Goal: Find specific page/section: Find specific page/section

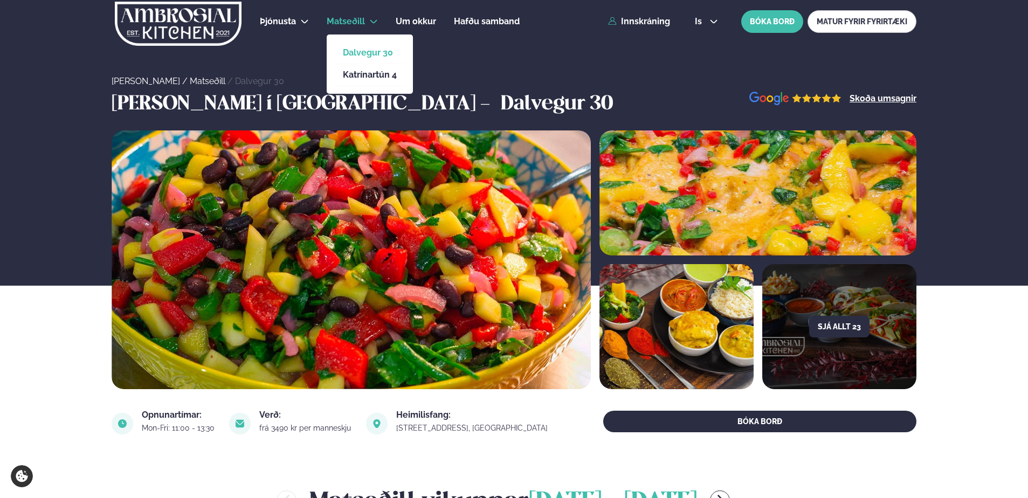
click at [374, 51] on link "Dalvegur 30" at bounding box center [370, 53] width 54 height 9
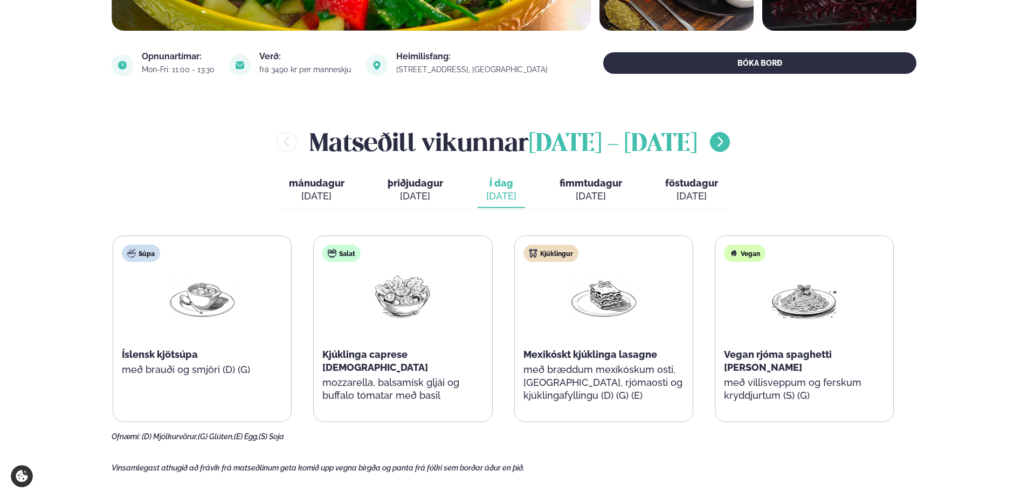
scroll to position [377, 0]
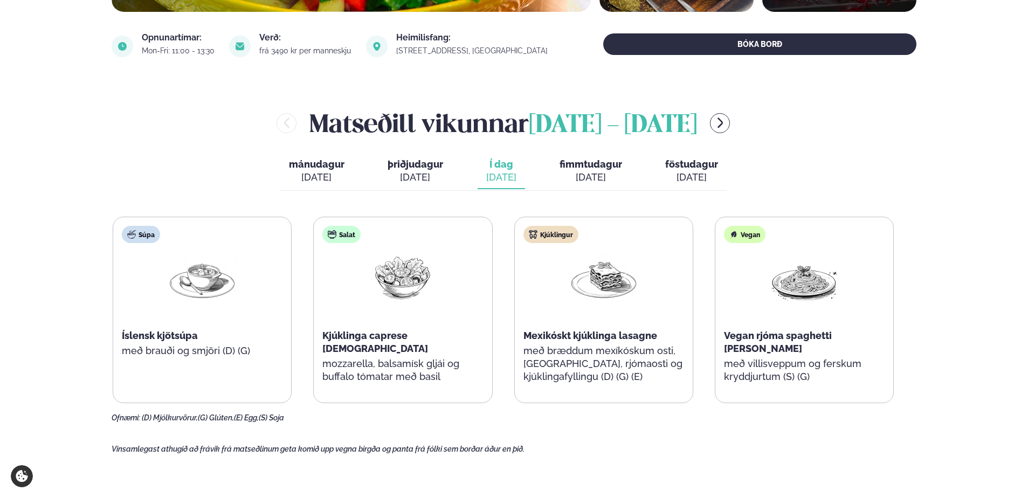
click at [423, 165] on span "þriðjudagur" at bounding box center [416, 164] width 56 height 11
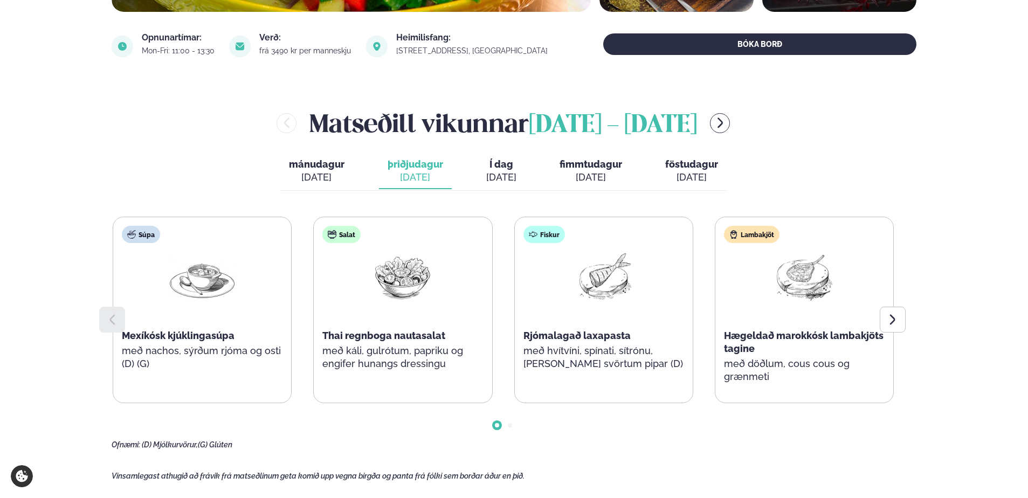
click at [320, 167] on span "mánudagur" at bounding box center [317, 164] width 56 height 11
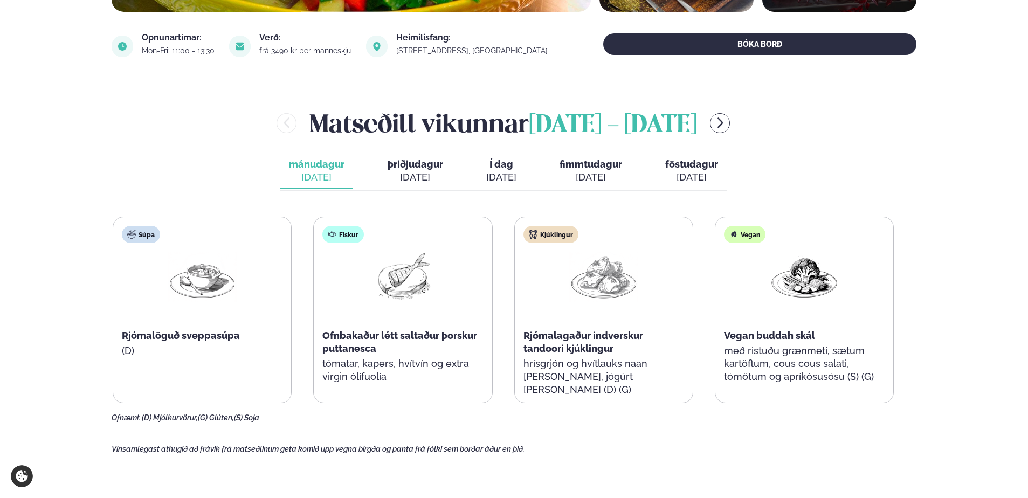
click at [594, 168] on span "fimmtudagur" at bounding box center [591, 164] width 63 height 11
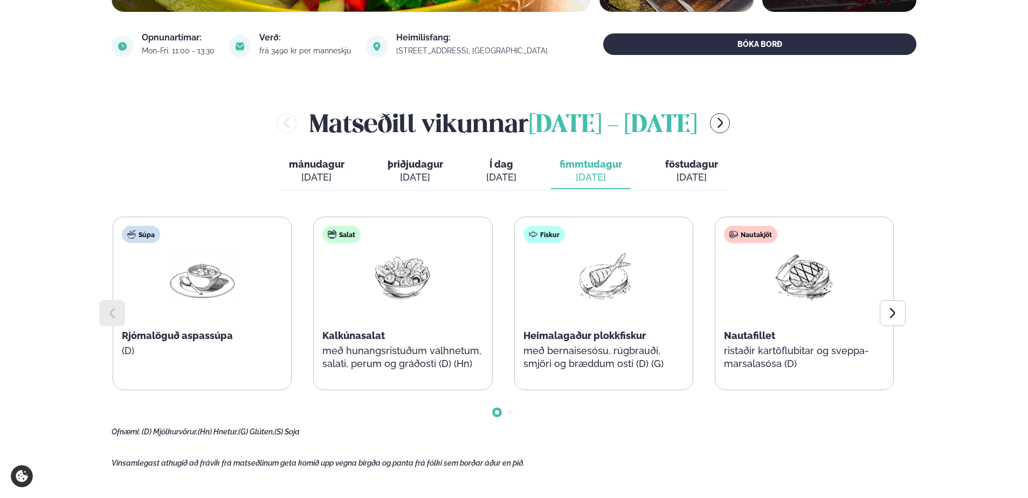
click at [678, 169] on button "föstudagur fös. [DATE]" at bounding box center [692, 172] width 70 height 36
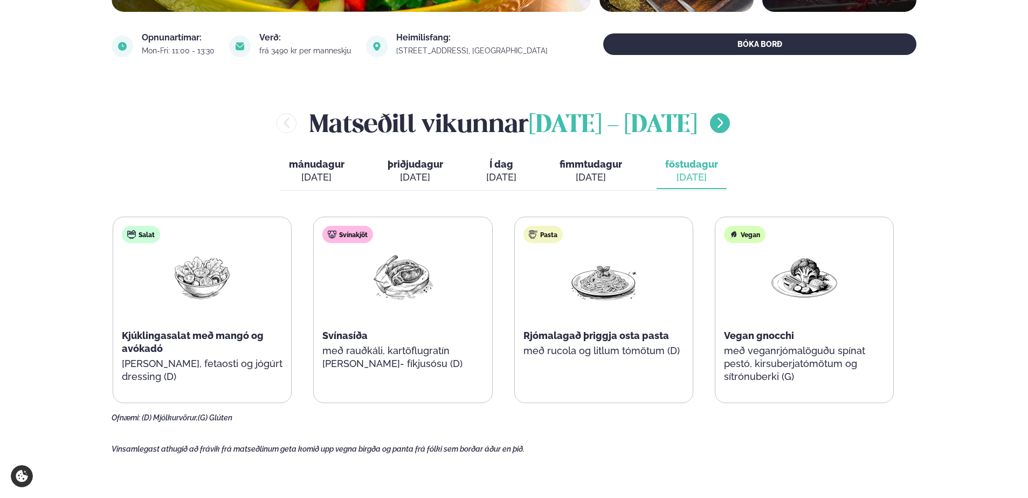
click at [727, 121] on icon "menu-btn-right" at bounding box center [720, 122] width 13 height 13
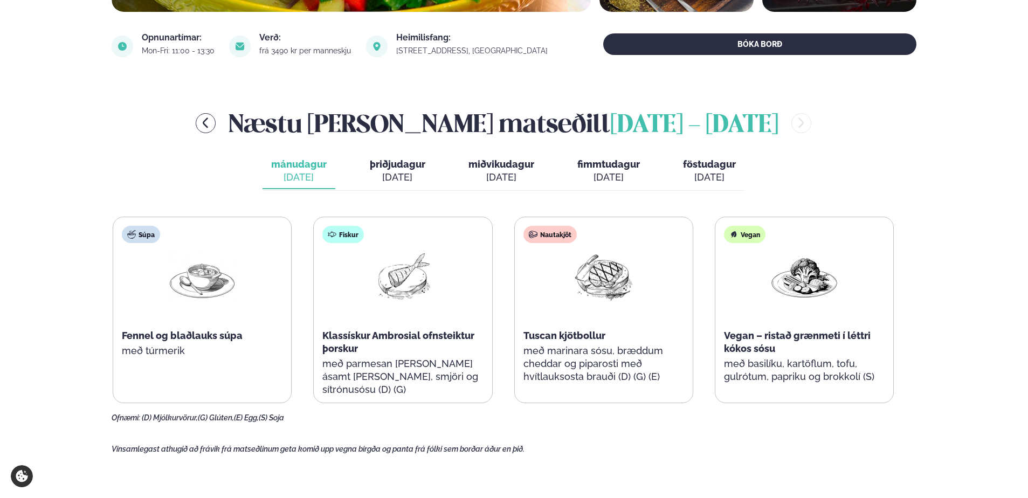
click at [401, 166] on span "þriðjudagur" at bounding box center [398, 164] width 56 height 11
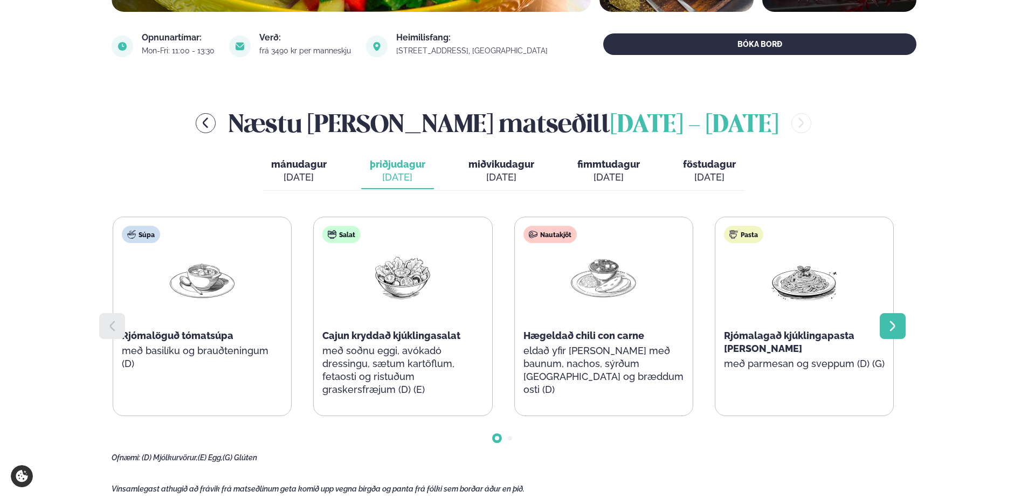
click at [891, 327] on icon at bounding box center [893, 326] width 13 height 13
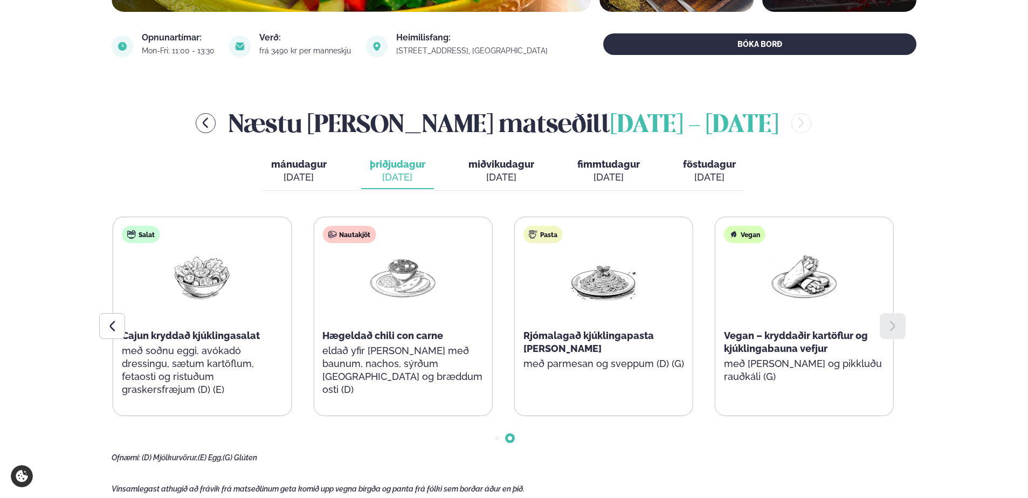
click at [503, 168] on span "miðvikudagur" at bounding box center [502, 164] width 66 height 11
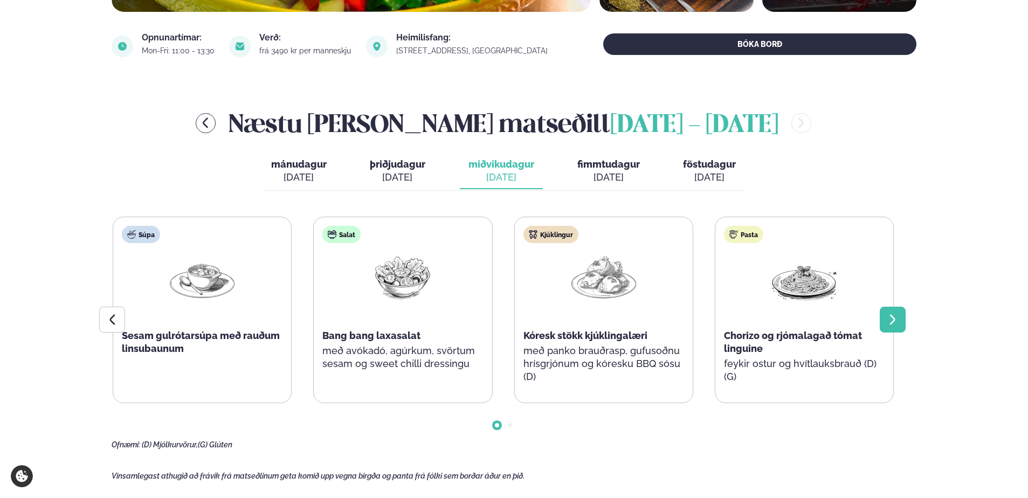
click at [894, 321] on icon at bounding box center [892, 319] width 5 height 10
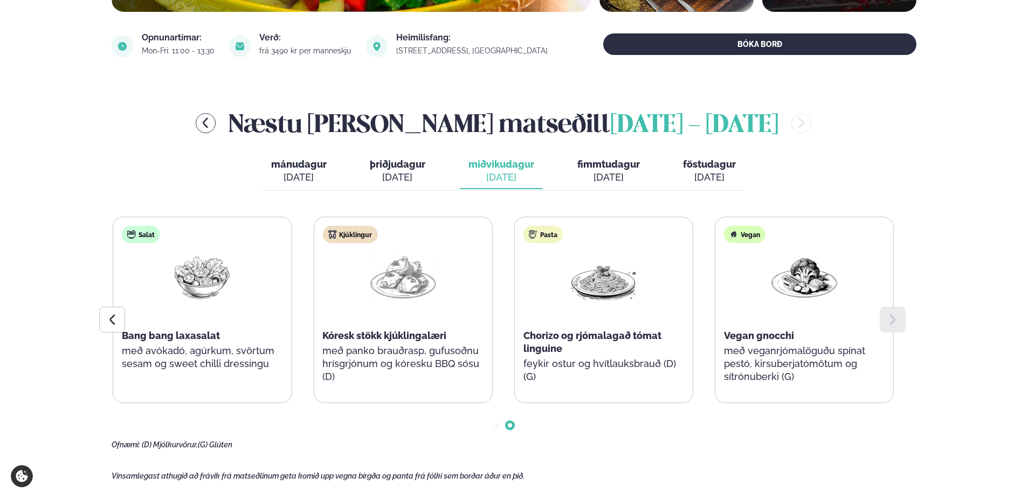
click at [612, 167] on span "fimmtudagur" at bounding box center [609, 164] width 63 height 11
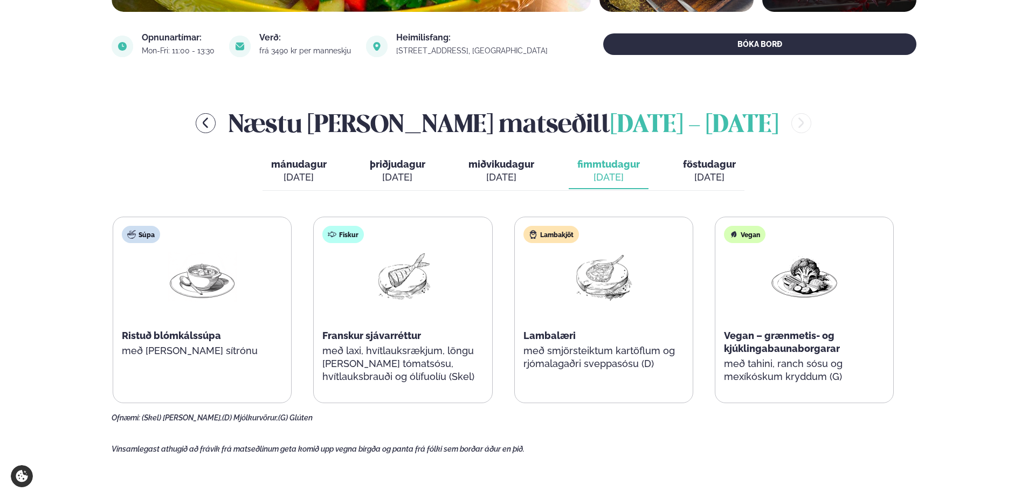
click at [698, 171] on div "[DATE]" at bounding box center [709, 177] width 53 height 13
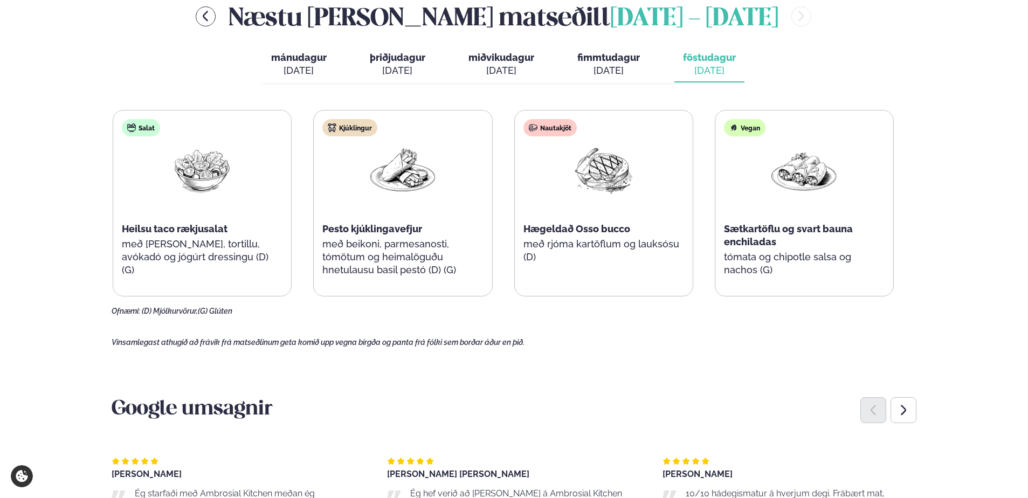
scroll to position [485, 0]
